Goal: Check status: Check status

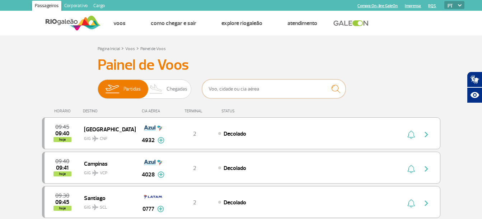
click at [264, 90] on input "text" at bounding box center [273, 89] width 143 height 19
type input "manaus"
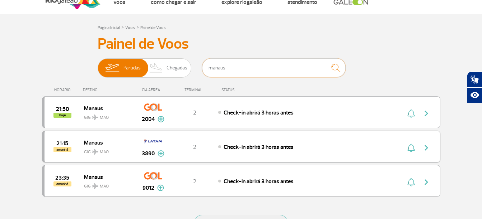
scroll to position [36, 0]
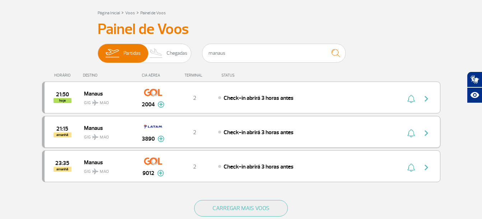
click at [425, 131] on img "button" at bounding box center [426, 133] width 9 height 9
click at [162, 139] on img at bounding box center [160, 139] width 7 height 6
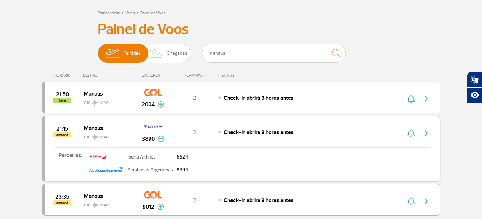
scroll to position [72, 0]
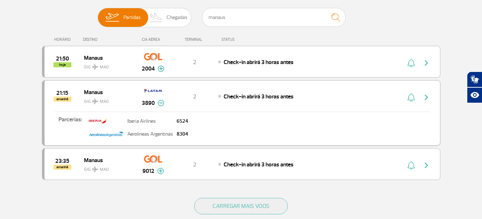
click at [199, 98] on div "2" at bounding box center [194, 97] width 47 height 8
click at [425, 94] on img "button" at bounding box center [426, 97] width 9 height 9
click at [428, 99] on img "button" at bounding box center [426, 97] width 9 height 9
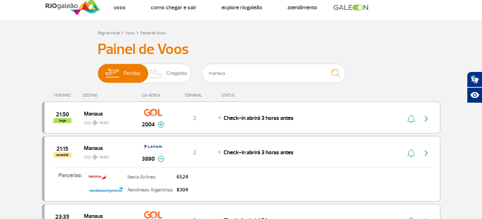
scroll to position [0, 0]
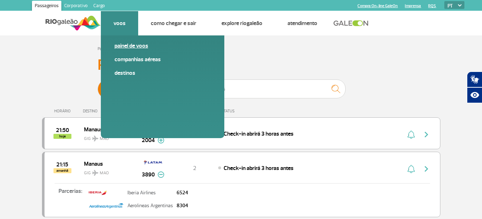
click at [131, 47] on link "Painel de voos" at bounding box center [162, 46] width 96 height 8
click at [129, 46] on link "Painel de voos" at bounding box center [162, 46] width 96 height 8
click at [131, 72] on link "Destinos" at bounding box center [162, 73] width 96 height 8
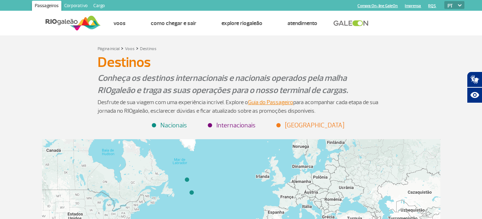
click at [176, 124] on li "Nacionais" at bounding box center [169, 126] width 34 height 10
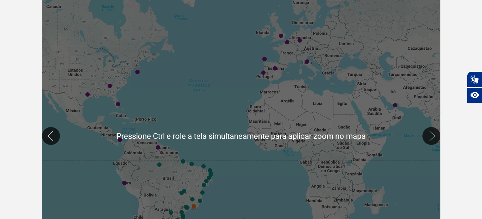
scroll to position [143, 0]
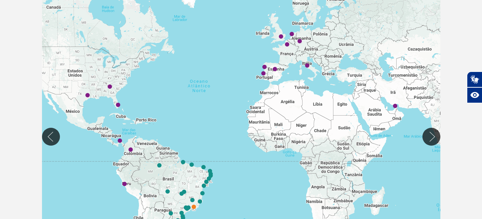
click at [160, 169] on div at bounding box center [241, 136] width 398 height 281
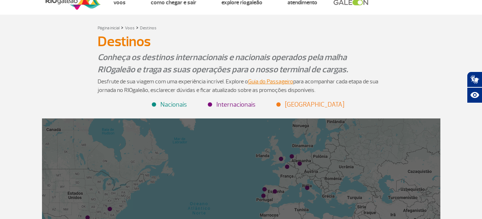
scroll to position [0, 0]
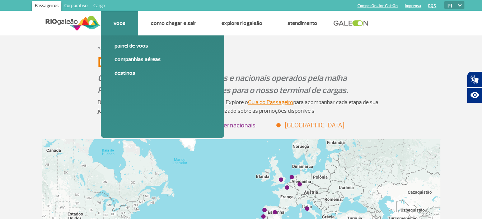
click at [126, 45] on link "Painel de voos" at bounding box center [162, 46] width 96 height 8
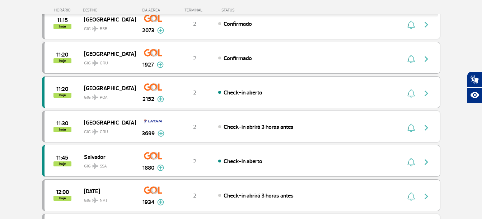
scroll to position [645, 0]
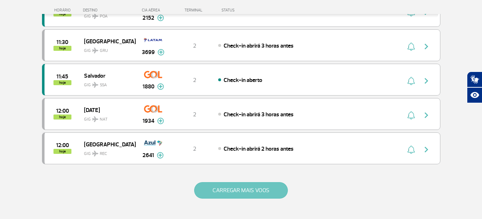
click at [229, 194] on button "CARREGAR MAIS VOOS" at bounding box center [241, 191] width 94 height 16
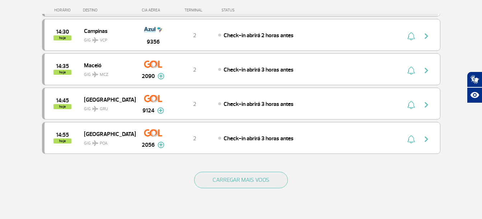
scroll to position [1363, 0]
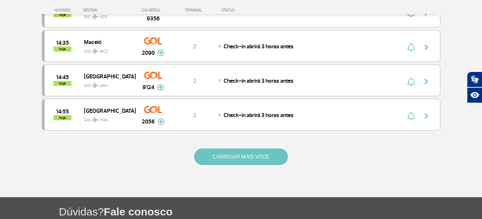
click at [233, 157] on button "CARREGAR MAIS VOOS" at bounding box center [241, 157] width 94 height 16
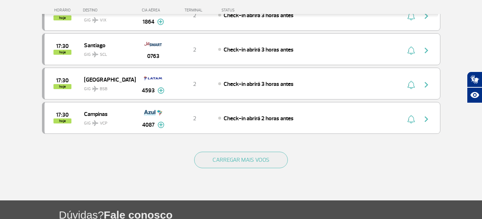
scroll to position [2044, 0]
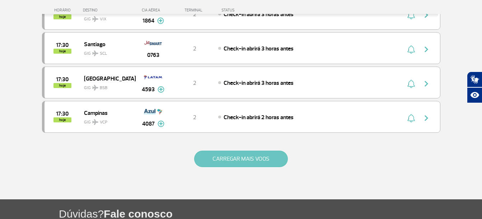
click at [260, 161] on button "CARREGAR MAIS VOOS" at bounding box center [241, 159] width 94 height 16
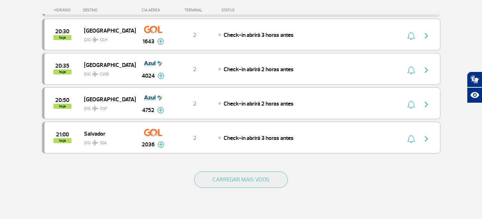
scroll to position [2761, 0]
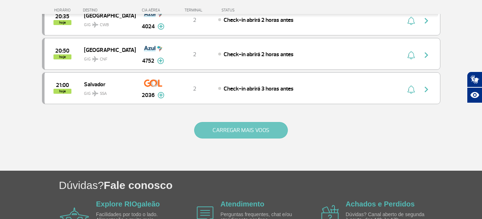
click at [251, 136] on button "CARREGAR MAIS VOOS" at bounding box center [241, 130] width 94 height 16
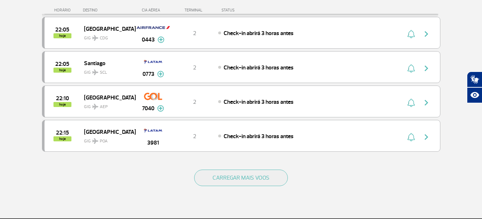
scroll to position [3407, 0]
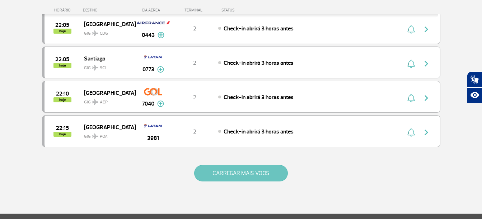
click at [255, 168] on button "CARREGAR MAIS VOOS" at bounding box center [241, 173] width 94 height 16
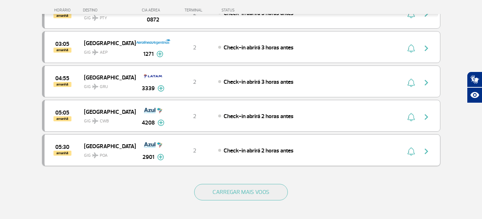
scroll to position [4088, 0]
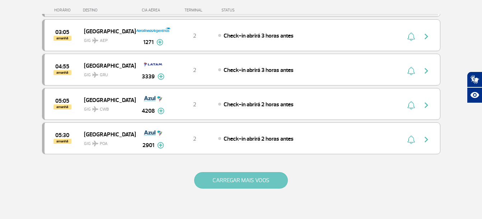
click at [235, 178] on button "CARREGAR MAIS VOOS" at bounding box center [241, 180] width 94 height 16
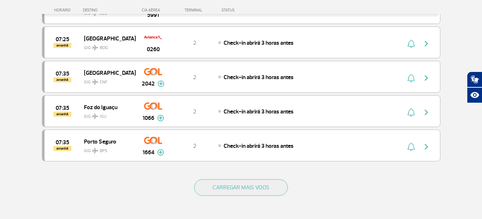
scroll to position [4805, 0]
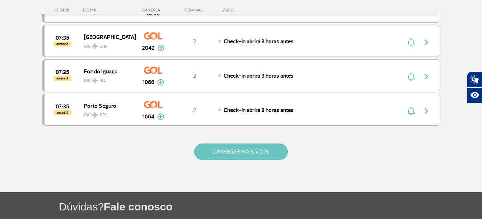
click at [241, 155] on button "CARREGAR MAIS VOOS" at bounding box center [241, 152] width 94 height 16
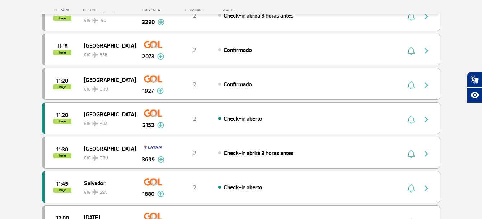
scroll to position [0, 0]
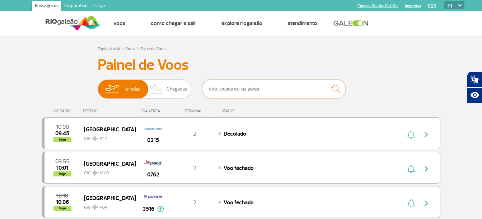
click at [243, 90] on input "text" at bounding box center [273, 89] width 143 height 19
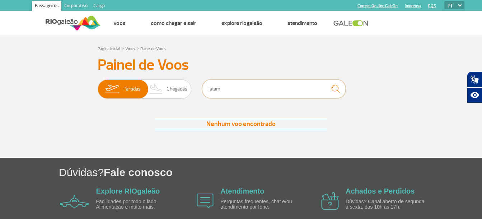
type input "latam"
click at [335, 89] on img "submit" at bounding box center [335, 89] width 15 height 15
